Goal: Navigation & Orientation: Find specific page/section

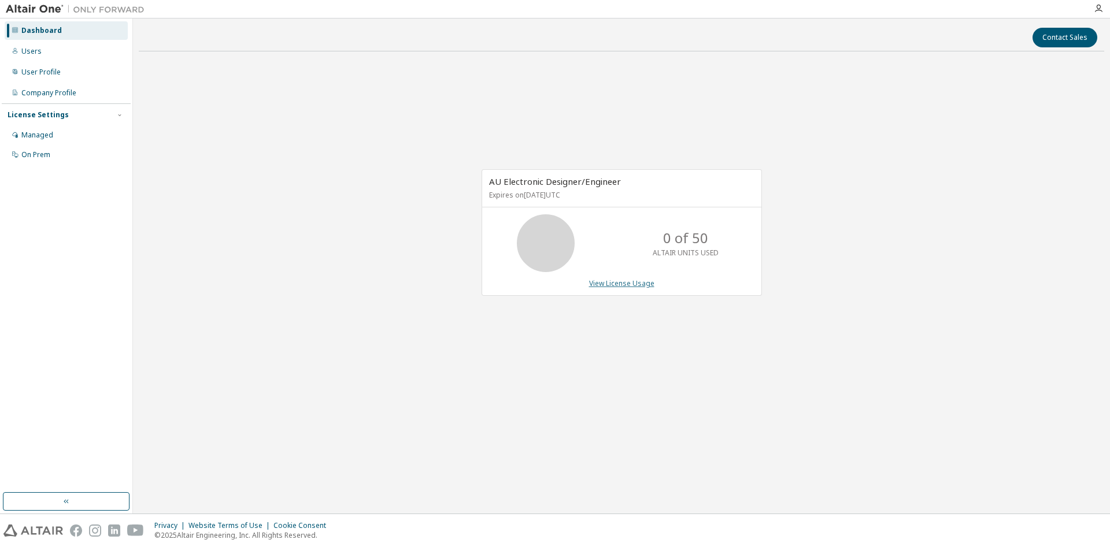
click at [617, 286] on link "View License Usage" at bounding box center [621, 284] width 65 height 10
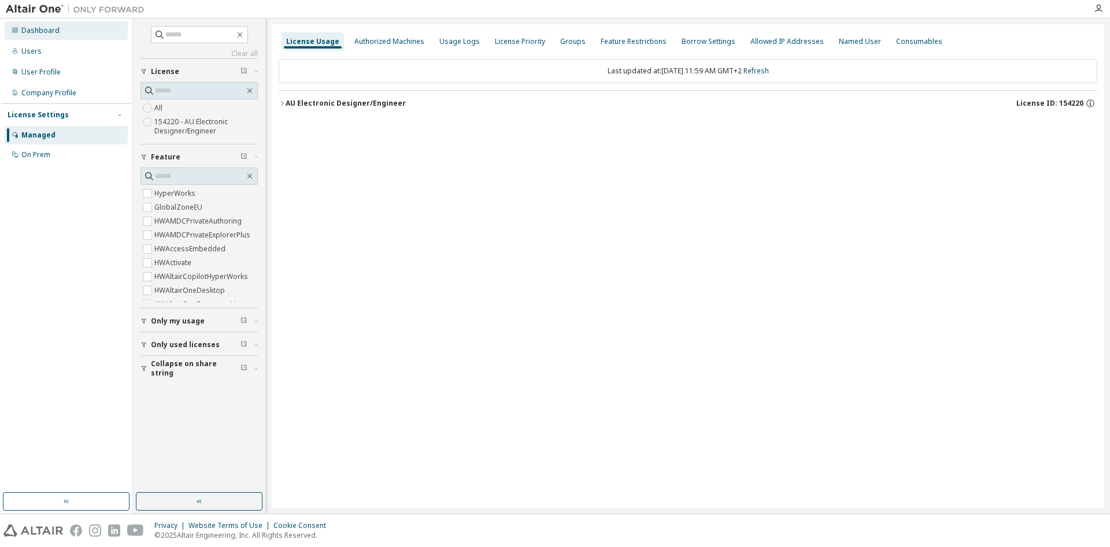
click at [36, 28] on div "Dashboard" at bounding box center [40, 30] width 38 height 9
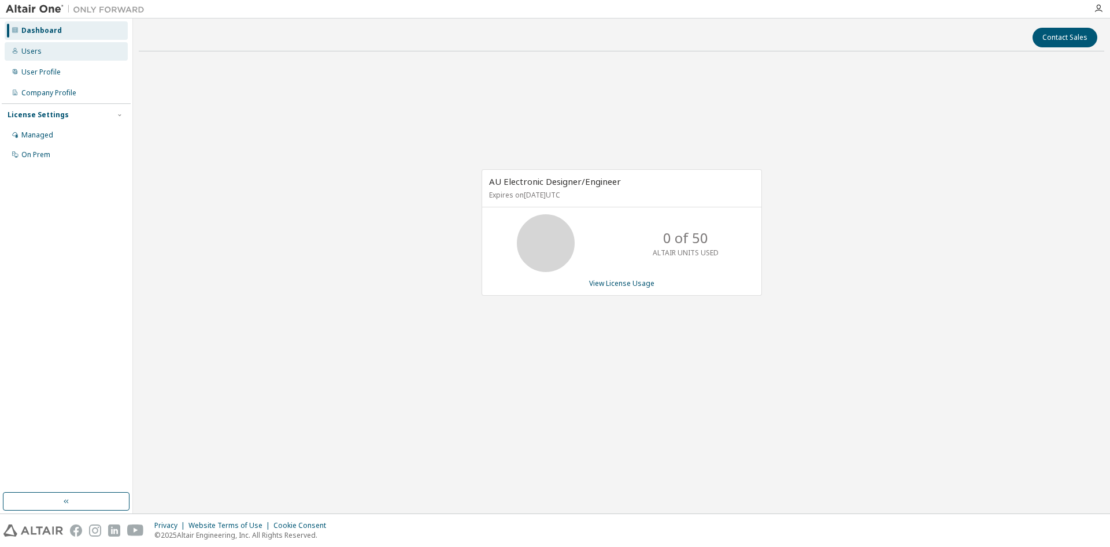
click at [34, 54] on div "Users" at bounding box center [31, 51] width 20 height 9
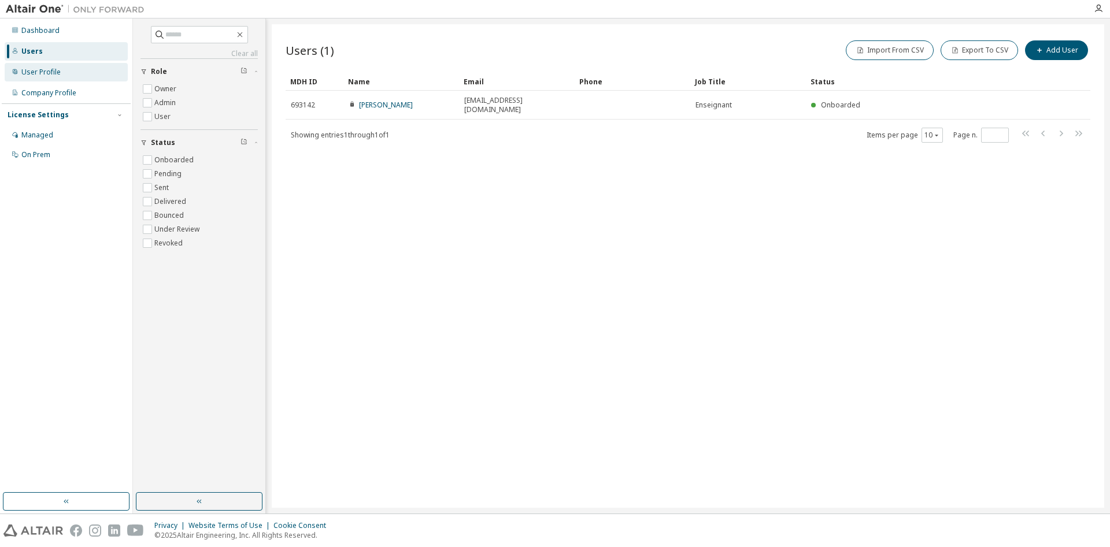
click at [57, 71] on div "User Profile" at bounding box center [40, 72] width 39 height 9
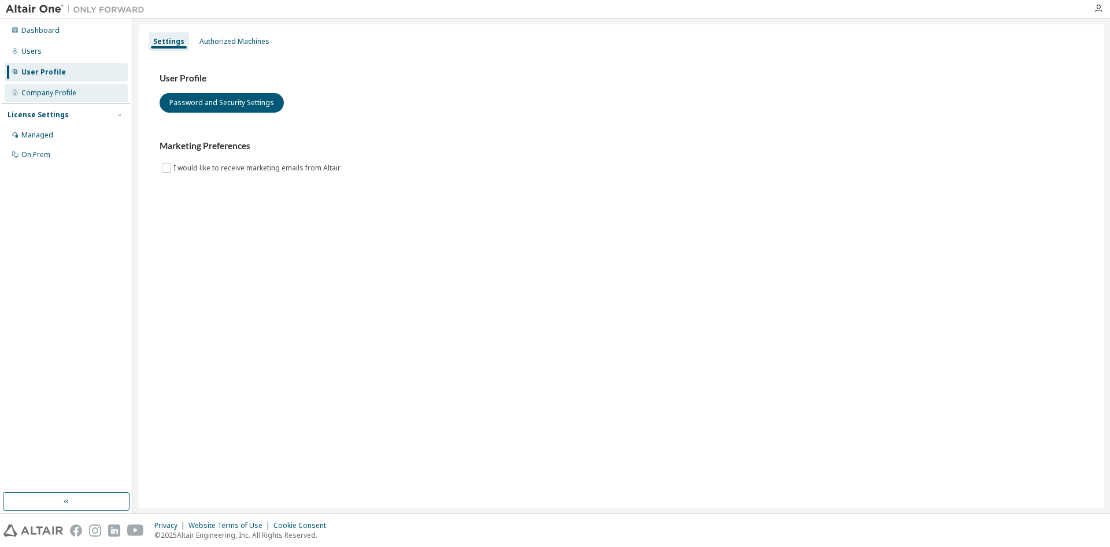
click at [52, 88] on div "Company Profile" at bounding box center [66, 93] width 123 height 18
